Goal: Find specific page/section: Find specific page/section

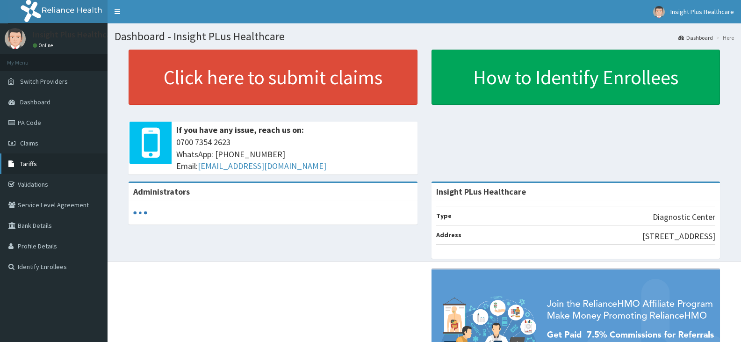
click at [38, 162] on link "Tariffs" at bounding box center [54, 163] width 108 height 21
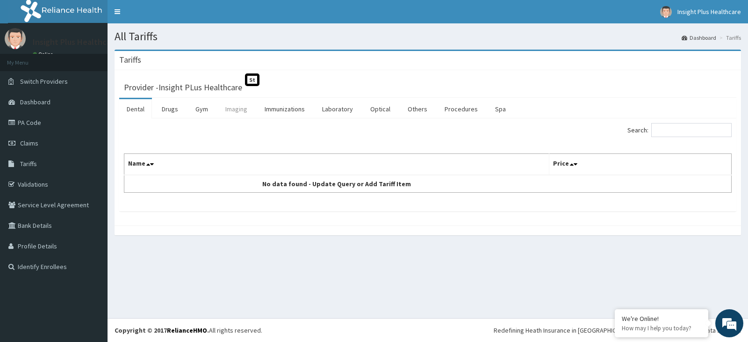
click at [238, 108] on link "Imaging" at bounding box center [236, 109] width 37 height 20
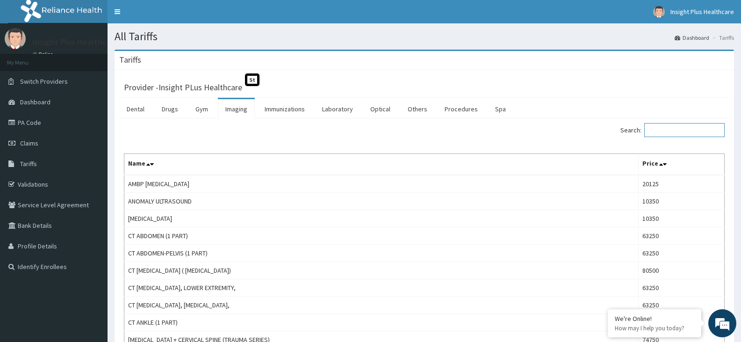
click at [680, 127] on input "Search:" at bounding box center [685, 130] width 80 height 14
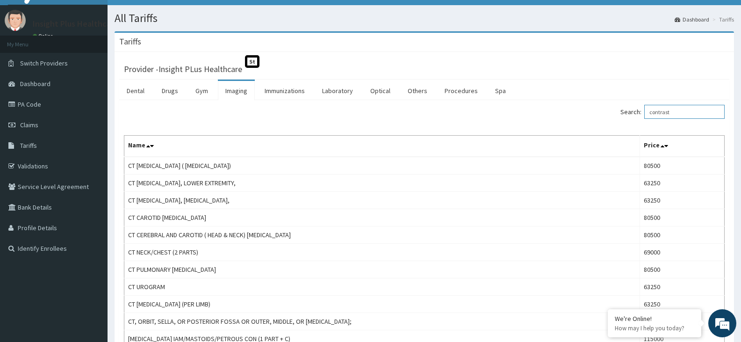
scroll to position [8, 0]
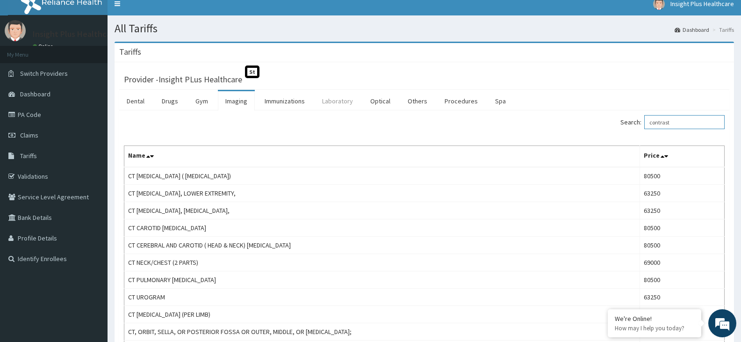
type input "contrast"
click at [342, 103] on link "Laboratory" at bounding box center [338, 101] width 46 height 20
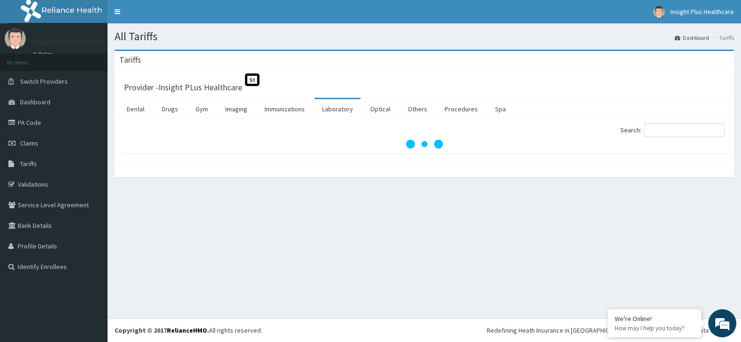
scroll to position [0, 0]
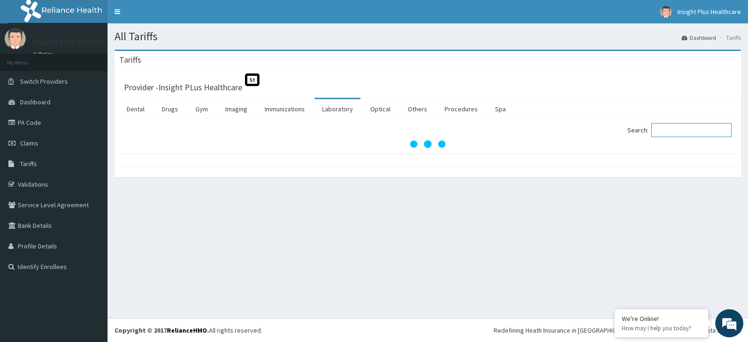
click at [680, 132] on input "Search:" at bounding box center [692, 130] width 80 height 14
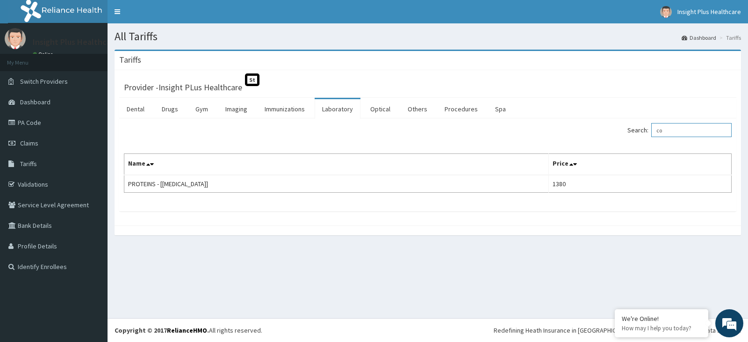
type input "c"
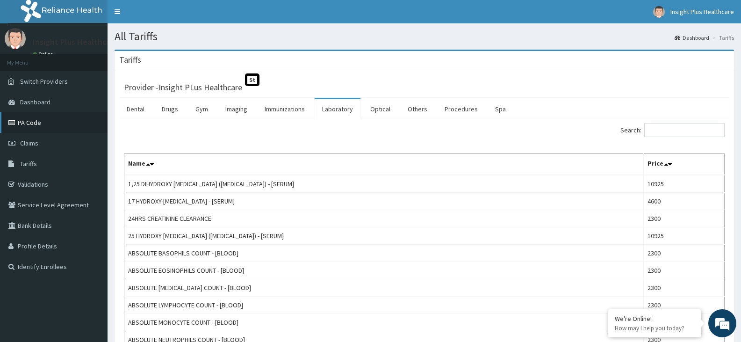
click at [60, 127] on link "PA Code" at bounding box center [54, 122] width 108 height 21
